Goal: Entertainment & Leisure: Consume media (video, audio)

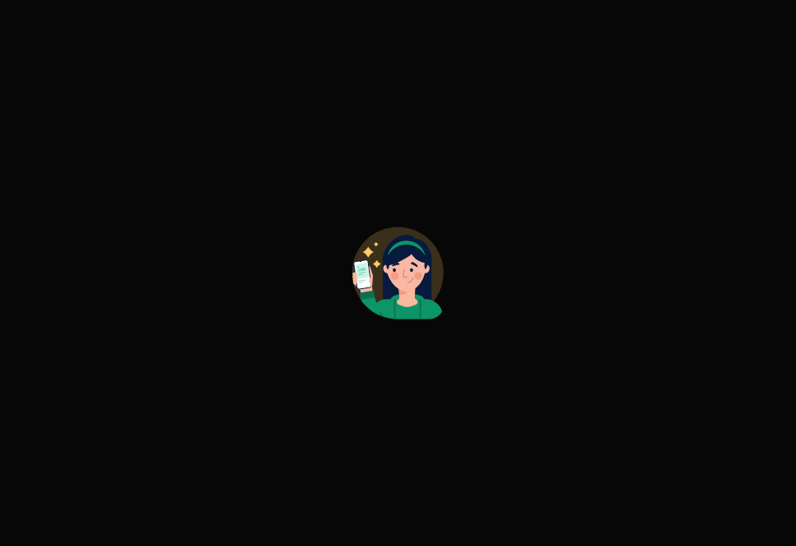
click at [383, 276] on icon at bounding box center [407, 289] width 49 height 61
click at [322, 27] on div at bounding box center [398, 273] width 796 height 546
click at [436, 258] on circle at bounding box center [397, 271] width 91 height 91
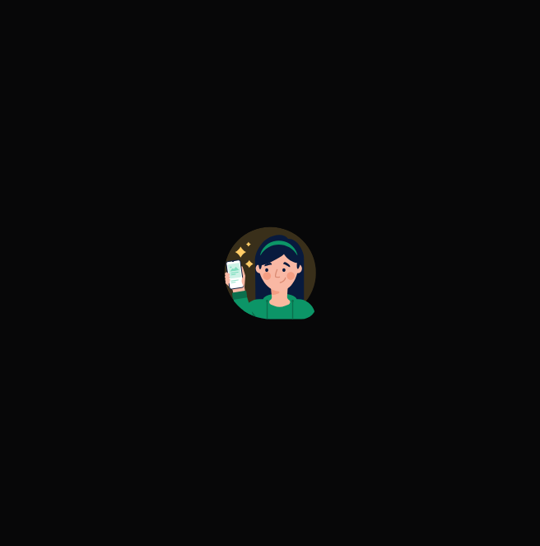
click at [165, 143] on div at bounding box center [270, 273] width 540 height 546
click at [280, 274] on icon at bounding box center [278, 266] width 40 height 52
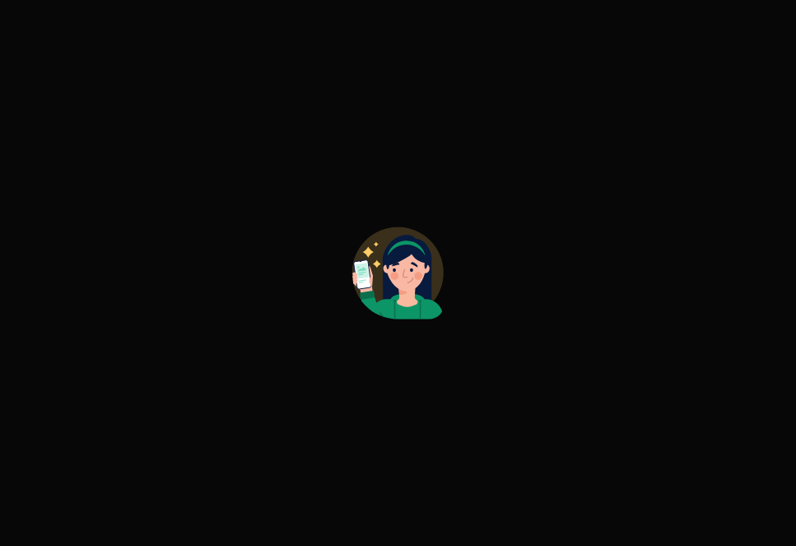
click at [475, 43] on div at bounding box center [398, 273] width 796 height 546
click at [371, 280] on icon at bounding box center [371, 282] width 2 height 12
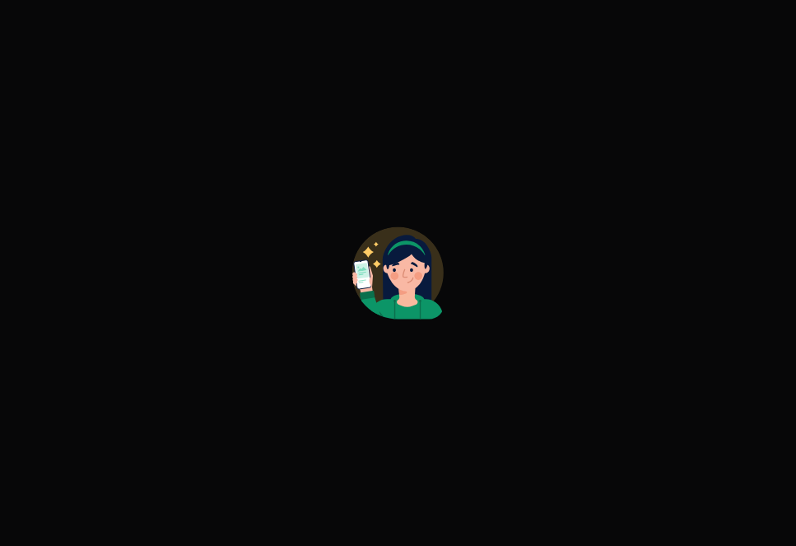
click at [371, 280] on icon at bounding box center [371, 282] width 2 height 12
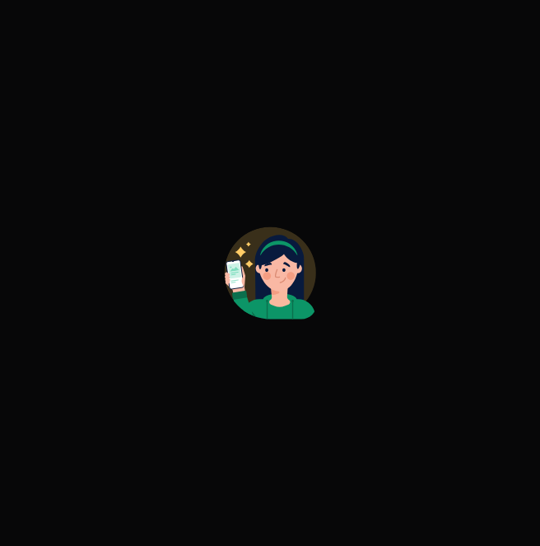
click at [231, 274] on icon at bounding box center [233, 271] width 13 height 16
